Goal: Register for event/course

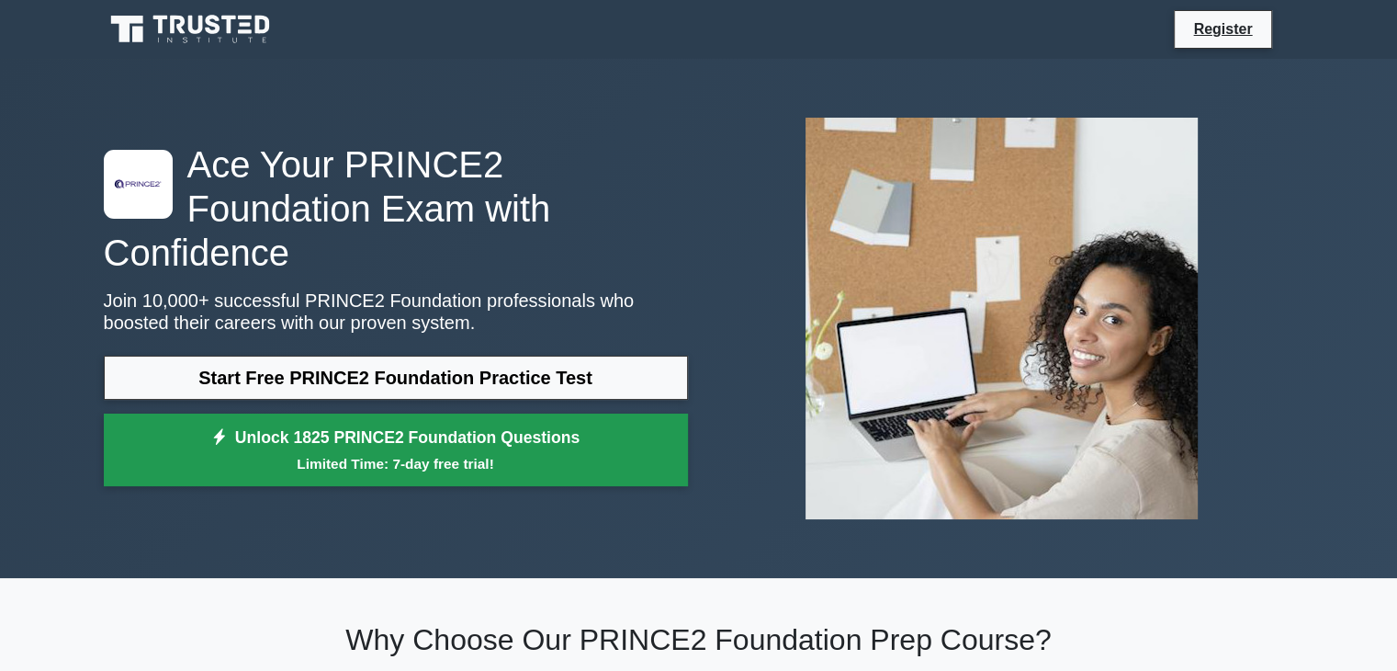
click at [450, 423] on link "Unlock 1825 PRINCE2 Foundation Questions Limited Time: 7-day free trial!" at bounding box center [396, 449] width 584 height 73
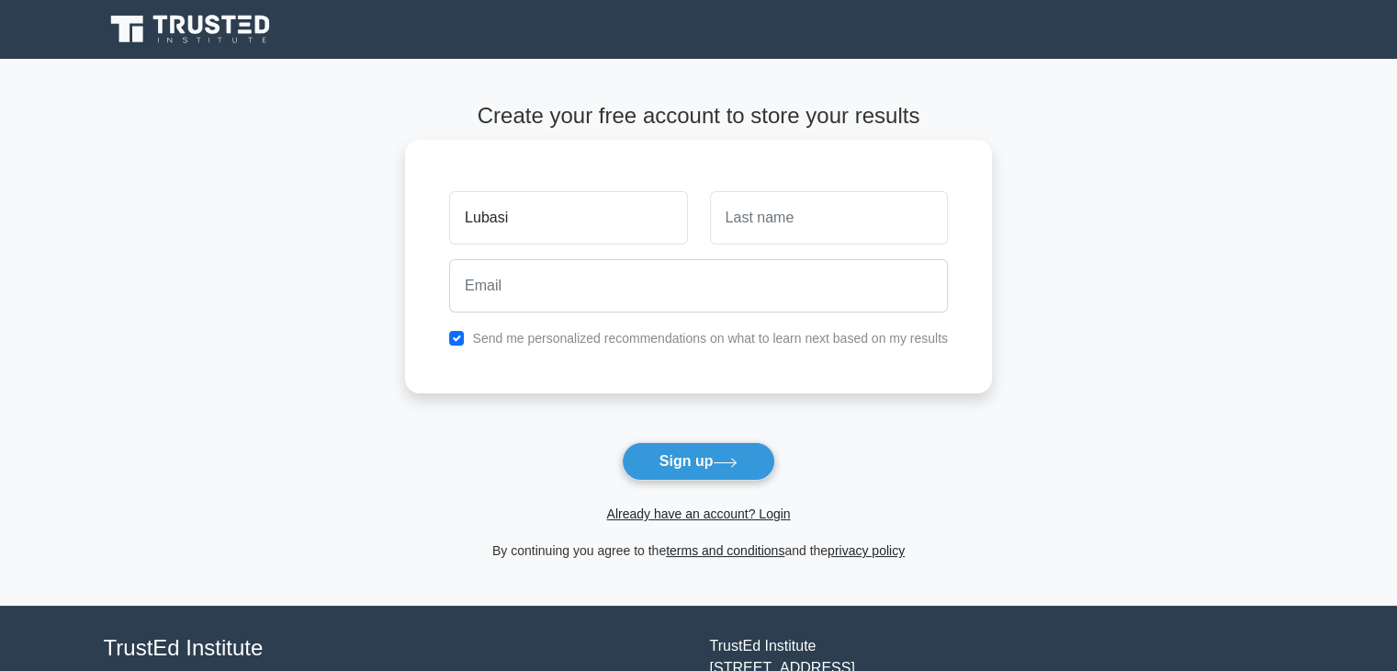
type input "Lubasi"
click at [733, 220] on input "text" at bounding box center [829, 217] width 238 height 53
type input "Chiteme"
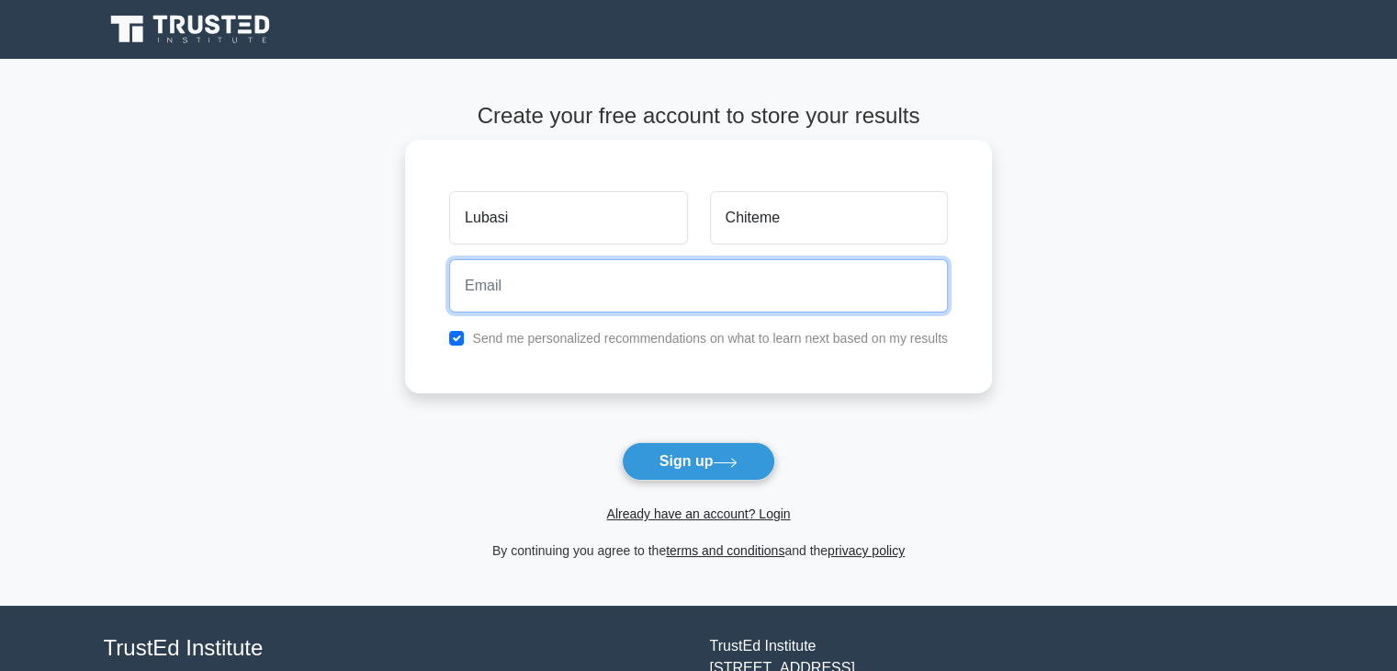
click at [502, 290] on input "email" at bounding box center [698, 285] width 499 height 53
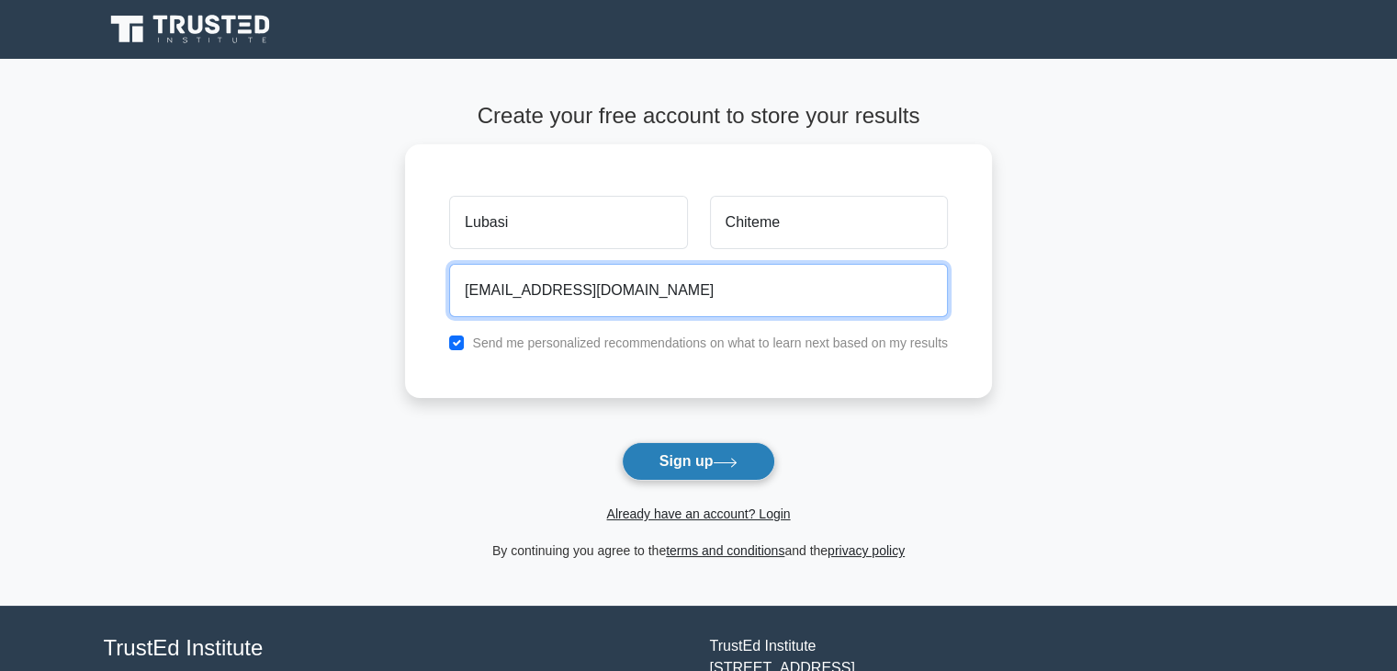
type input "[EMAIL_ADDRESS][DOMAIN_NAME]"
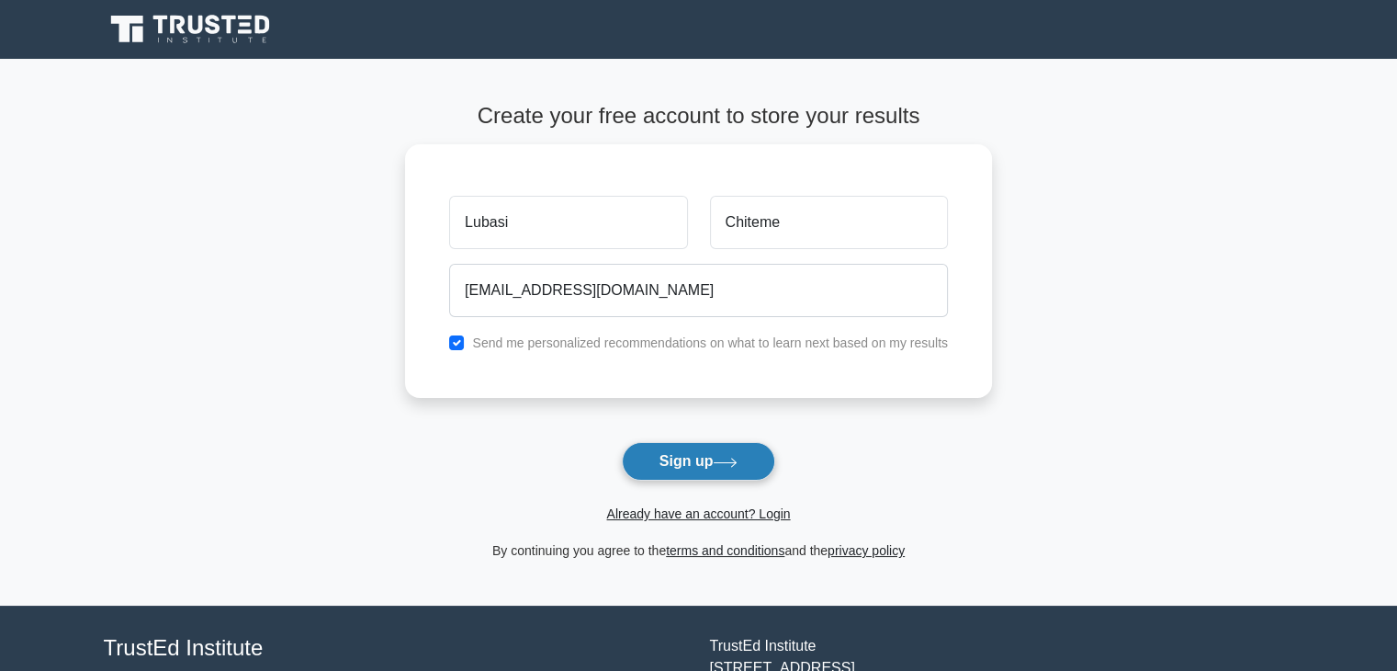
click at [692, 456] on button "Sign up" at bounding box center [699, 461] width 154 height 39
